Goal: Find specific page/section: Find specific page/section

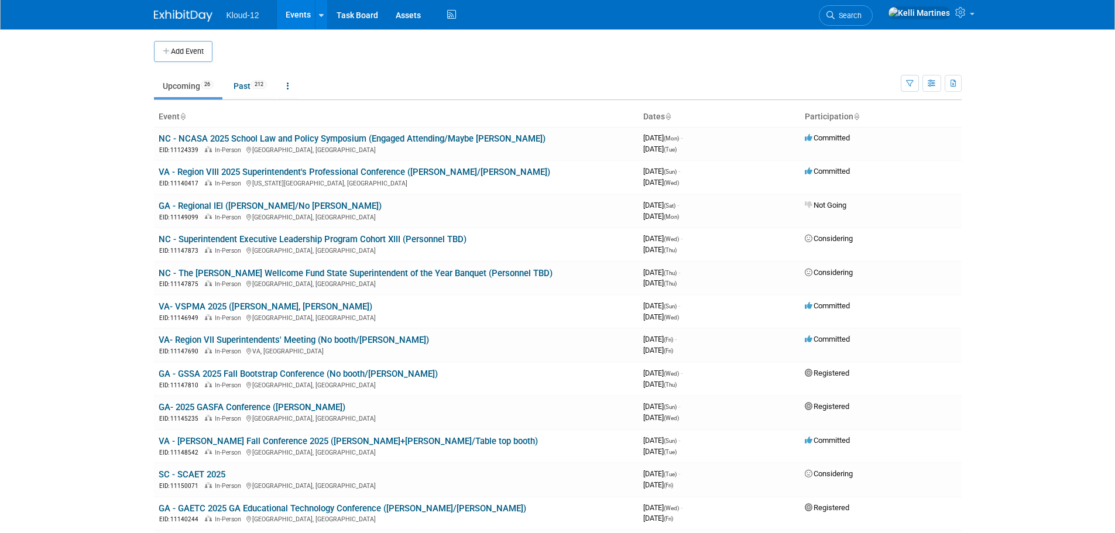
click at [322, 170] on link "VA - Region VIII 2025 Superintendent's Professional Conference ([PERSON_NAME]/[…" at bounding box center [355, 172] width 392 height 11
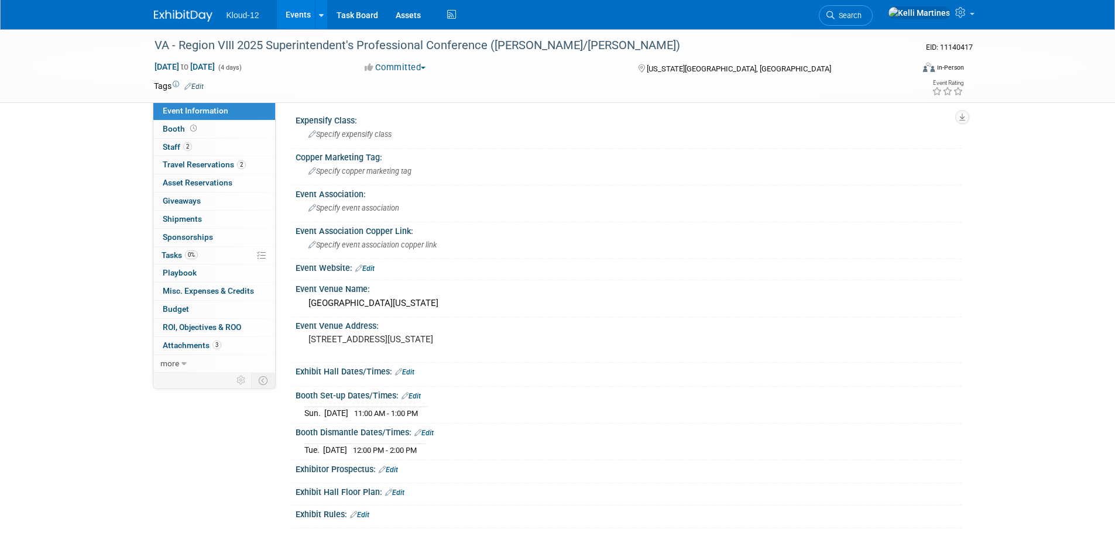
scroll to position [3, 0]
click at [206, 163] on span "Travel Reservations 2" at bounding box center [204, 164] width 83 height 9
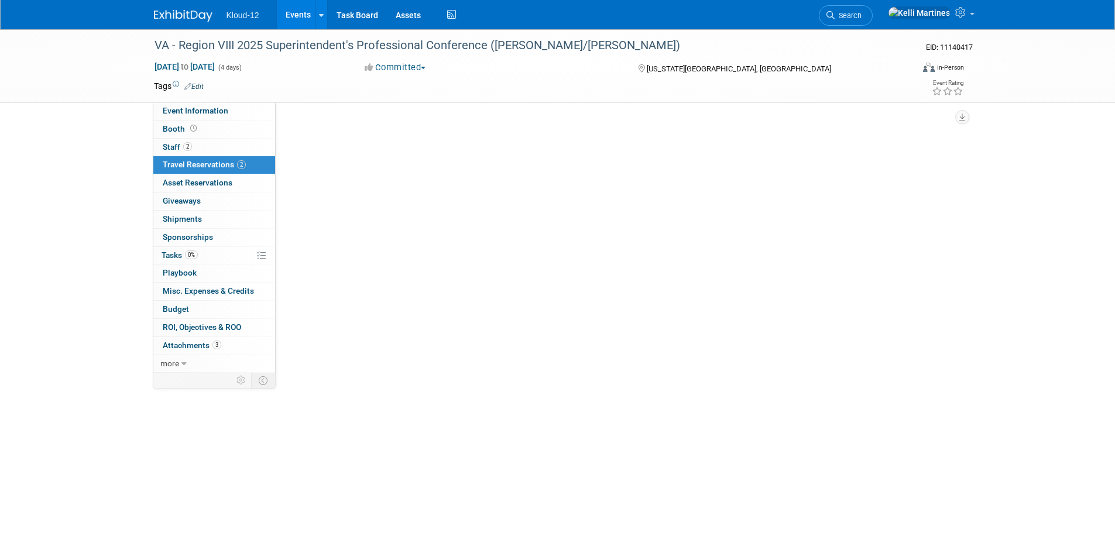
scroll to position [0, 0]
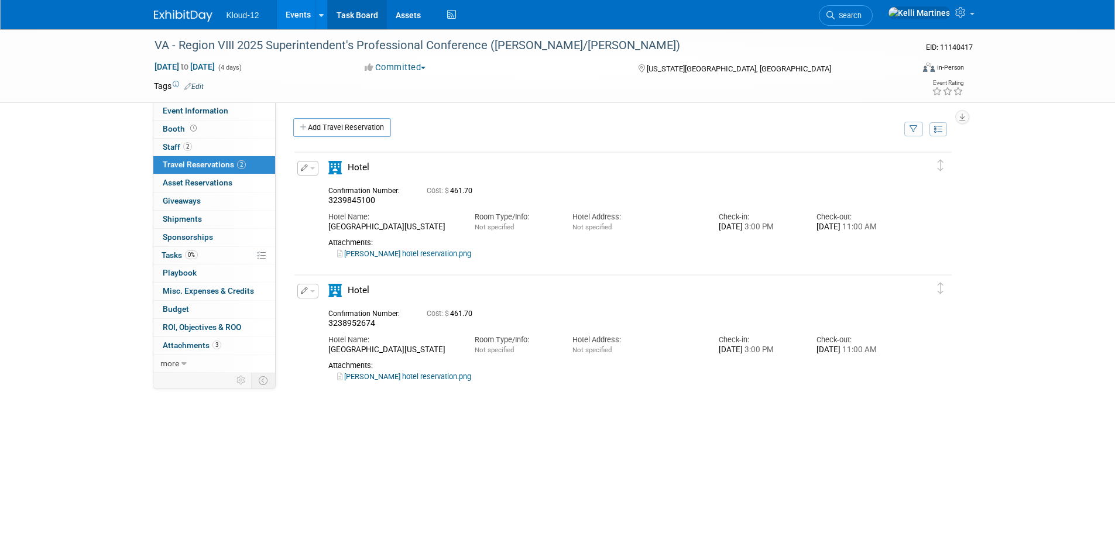
click at [349, 8] on link "Task Board" at bounding box center [357, 14] width 59 height 29
